Goal: Task Accomplishment & Management: Manage account settings

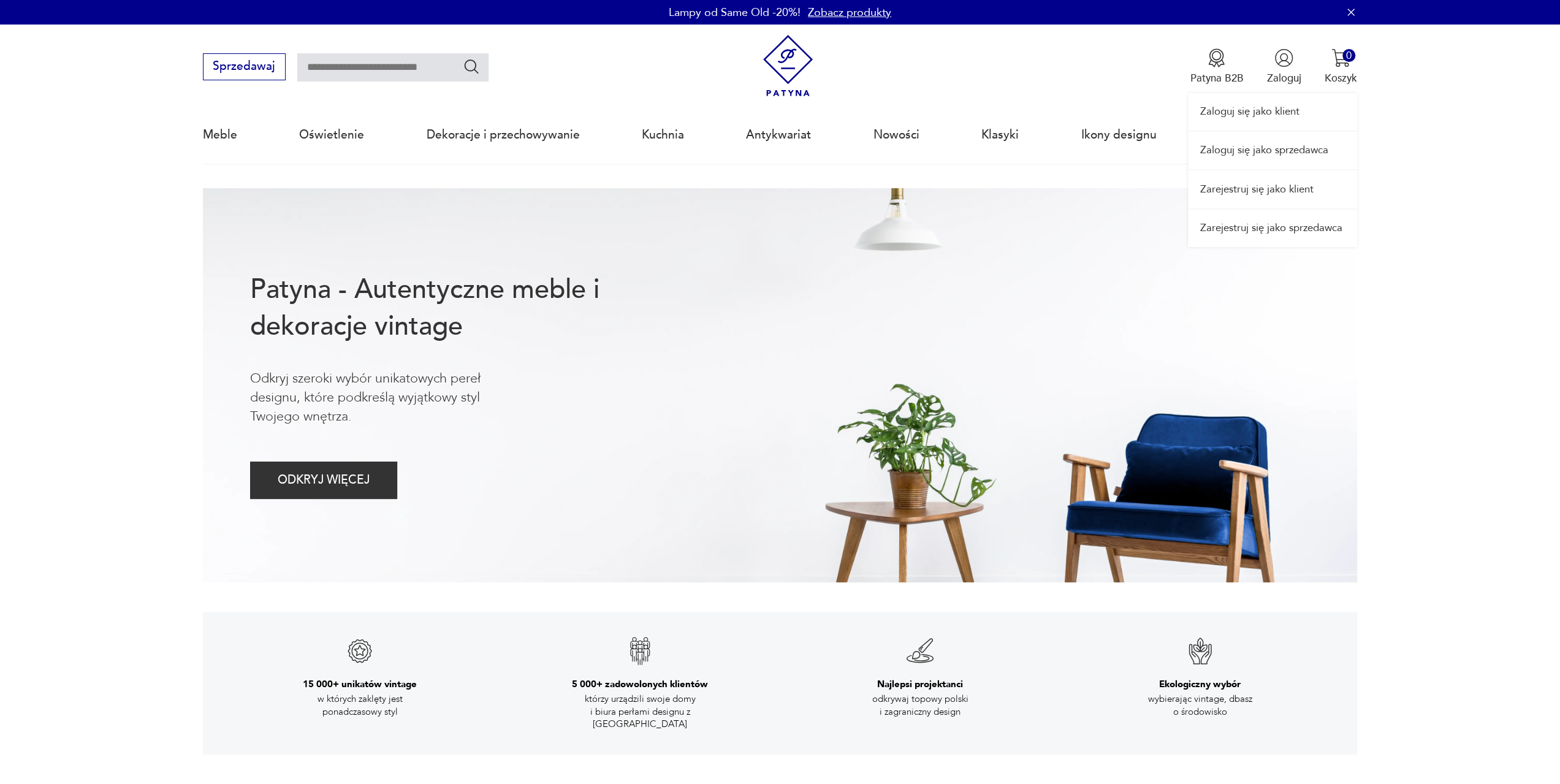
click at [1284, 50] on div "Zaloguj się jako klient Zaloguj się jako sprzedawca Zarejestruj się jako klient…" at bounding box center [1272, 135] width 169 height 223
click at [1269, 154] on link "Zaloguj się jako sprzedawca" at bounding box center [1272, 150] width 169 height 38
click at [1266, 156] on link "Zaloguj się jako sprzedawca" at bounding box center [1272, 150] width 169 height 38
